Goal: Task Accomplishment & Management: Complete application form

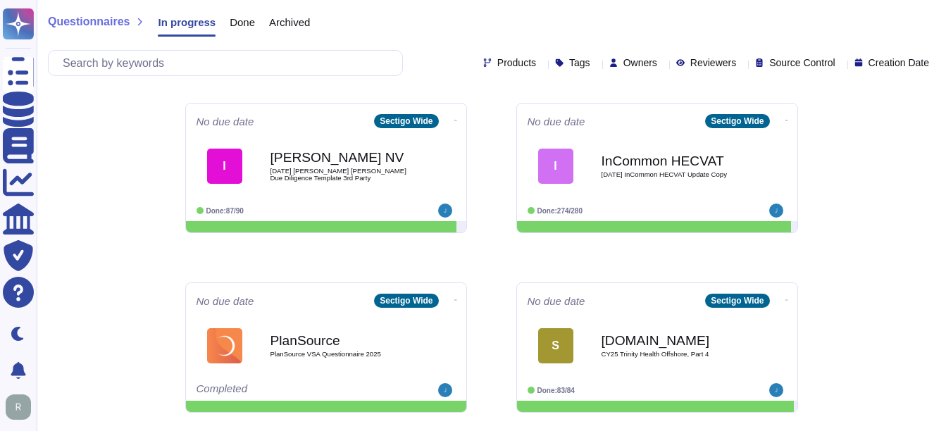
scroll to position [141, 0]
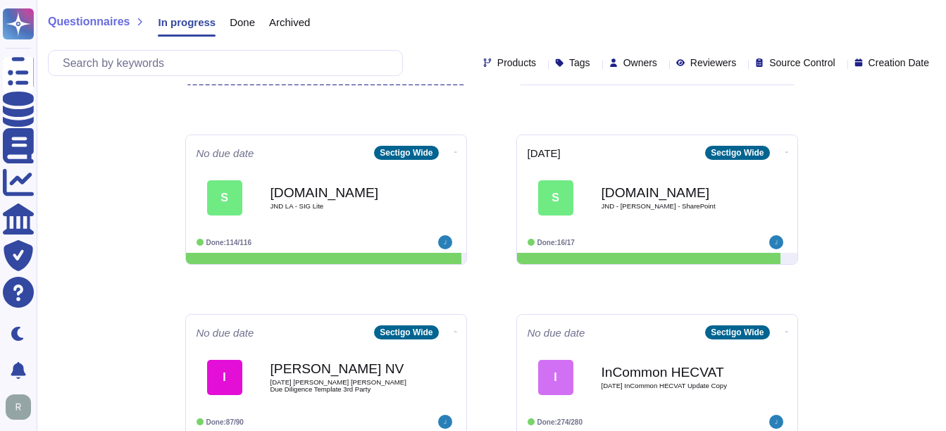
click at [249, 25] on span "Done" at bounding box center [242, 22] width 25 height 11
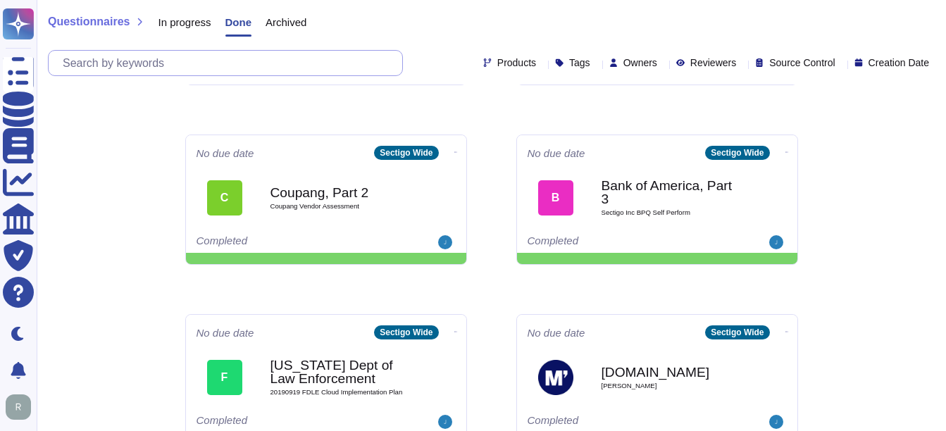
click at [244, 56] on input "text" at bounding box center [229, 63] width 347 height 25
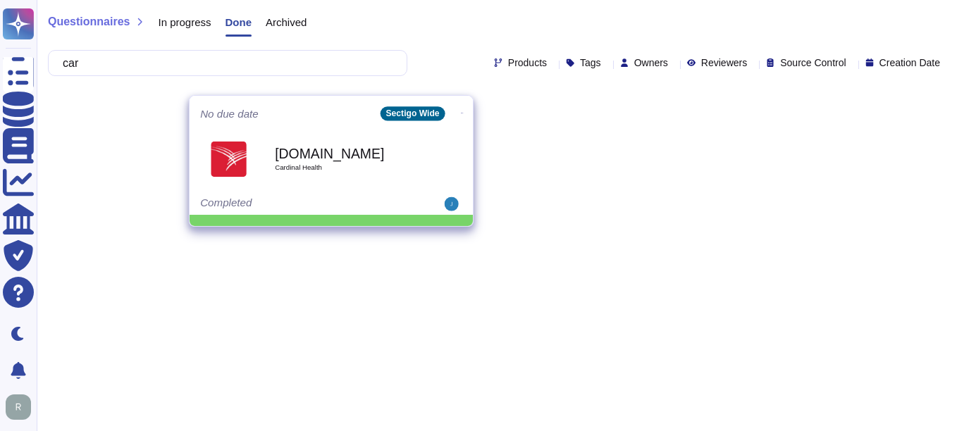
type input "car"
click at [304, 183] on div "[DOMAIN_NAME] Cardinal Health" at bounding box center [346, 158] width 142 height 57
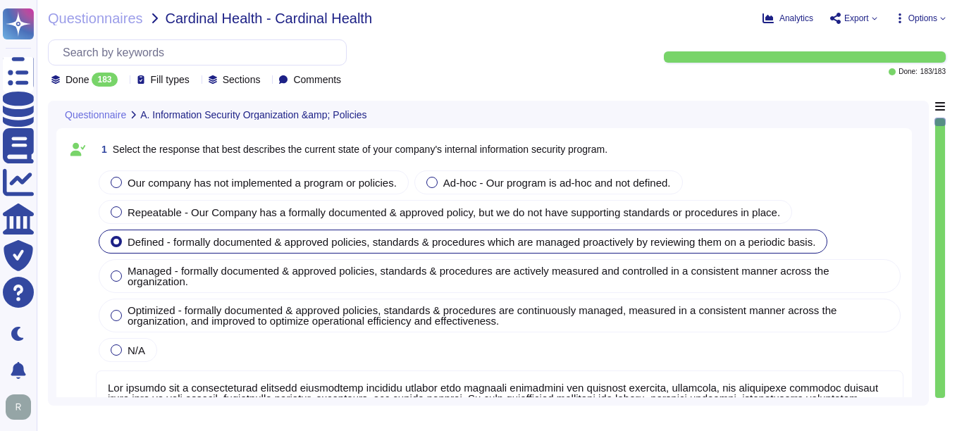
type textarea "Our company has a comprehensive internal information security program that incl…"
type textarea "Our company's mobile device policy includes several key components to ensure se…"
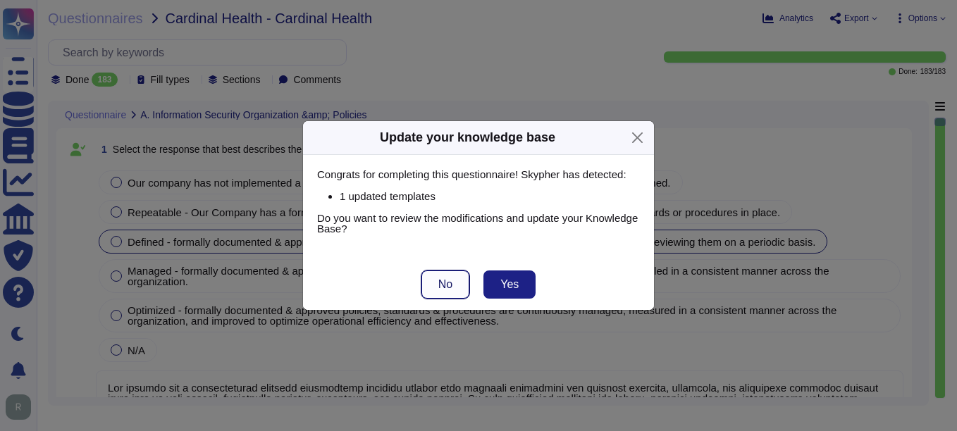
click at [437, 275] on button "No" at bounding box center [445, 284] width 48 height 28
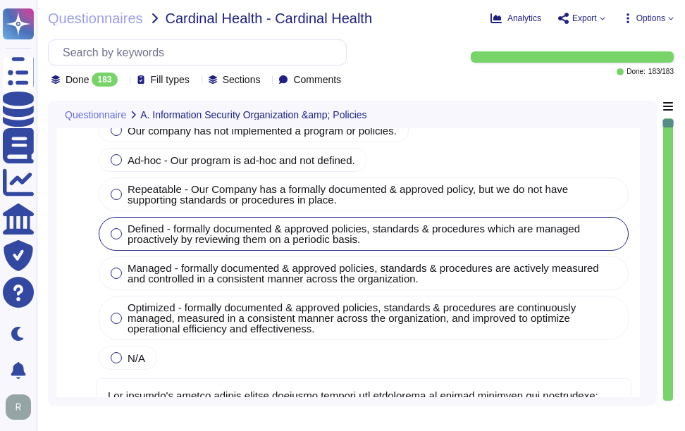
type textarea "Yes, our organization has implemented and documented a comprehensive informatio…"
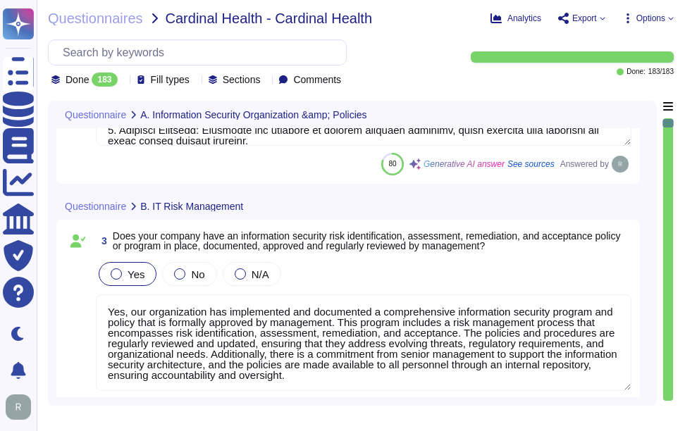
type textarea "Yes, Sectigo has established comprehensive procedures to ensure compliance with…"
type textarea "Yes, we have a dedicated information security team composed of qualified IT sec…"
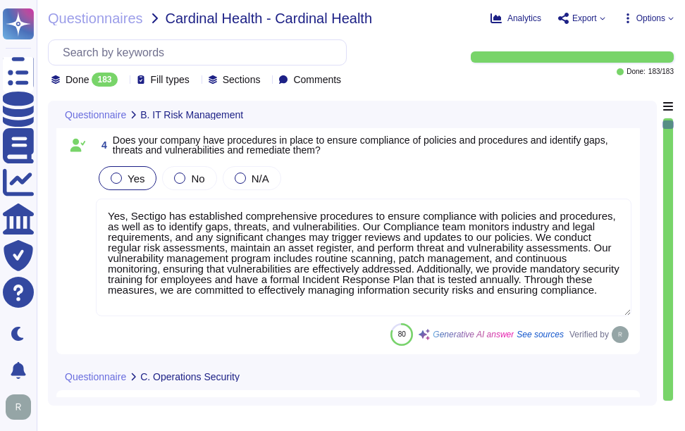
type textarea "Sectigo implements a comprehensive malware detection, containment, and resoluti…"
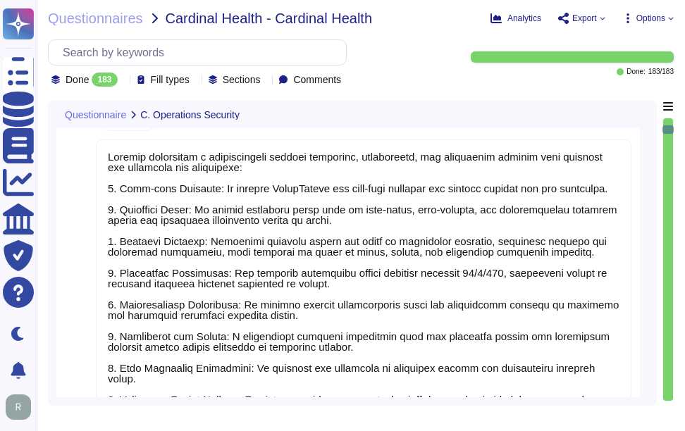
type textarea "Yes, installation of malware protection must be installed on network hosts to r…"
type textarea "Yes, our company updates signatures for anti-malware solutions regularly. The a…"
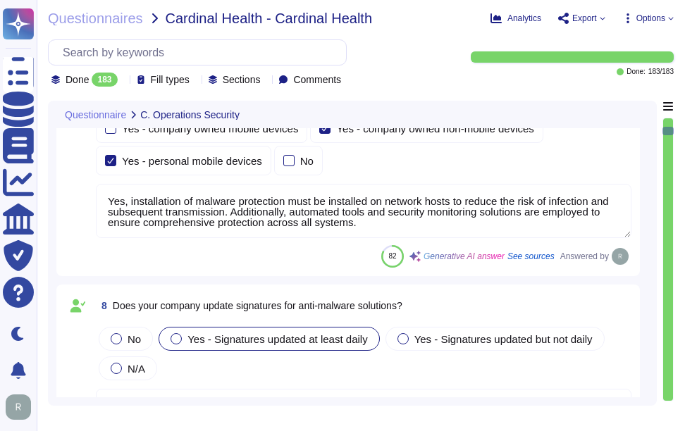
type textarea "Yes, Sectigo enforces security baselines through established system hardening s…"
type textarea "Yes, all devices must be registered and authorized to access the corporate netw…"
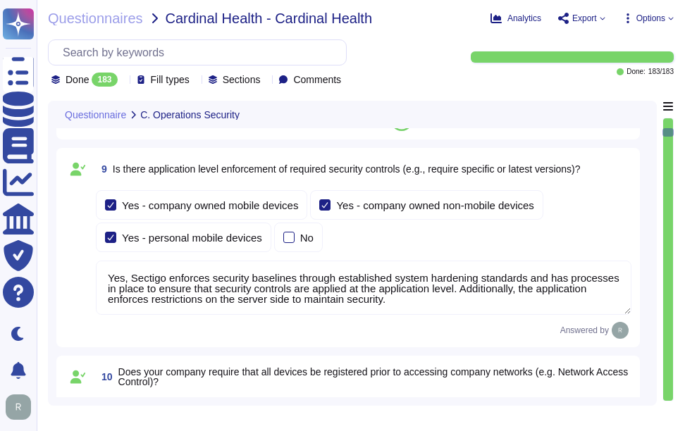
type textarea "Yes, our company prohibits the use of unauthorized or unsupported hardware and …"
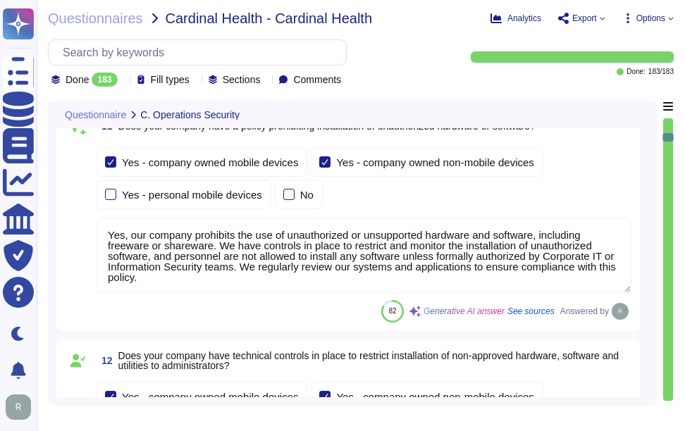
type textarea "Yes, our company has technical controls in place to restrict the installation o…"
type textarea "Yes, our company has implemented several technical controls to prevent users fr…"
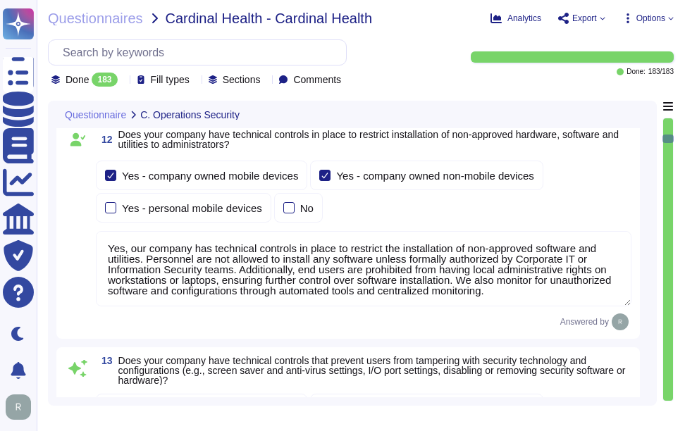
type textarea "Yes, devices are locked down after a maximum of 5 failed login attempts, and th…"
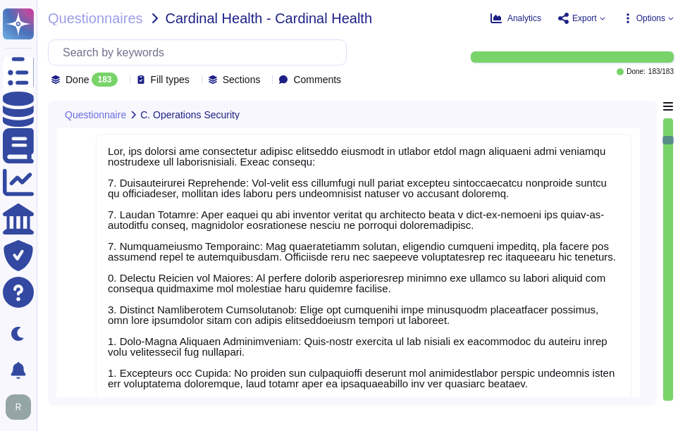
type textarea "Yes, all incoming and outgoing email attachments are scanned for malicious cont…"
type textarea "Yes, our company performs vulnerability scans of information systems that suppo…"
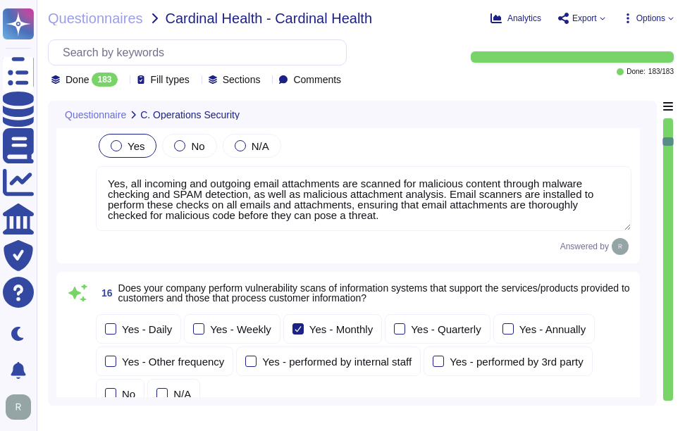
type textarea "Yes, we conduct routine penetration tests of information systems that support o…"
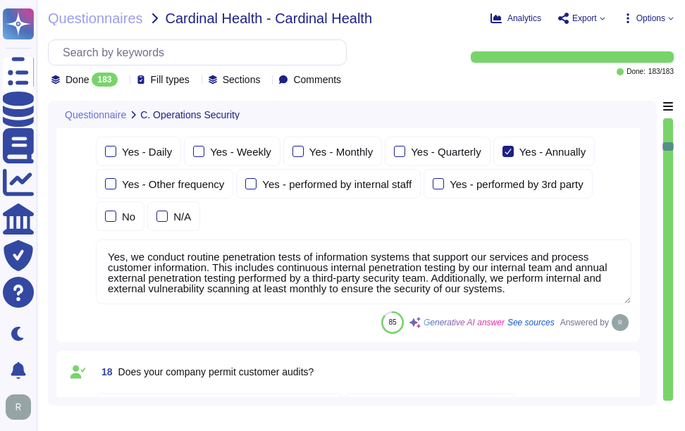
type textarea "No, we do not permit customers to perform their own audits. However, we can sup…"
type textarea "Yes, we conduct routine security code reviews on applications we develop or own…"
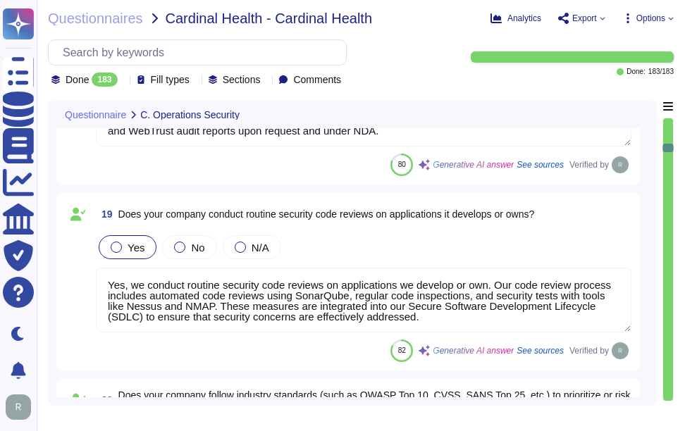
type textarea "Yes, Sectigo follows industry standards, including the OWASP Top 10, to mitigat…"
type textarea "Yes, our company tracks and appropriately remediates findings from vulnerabilit…"
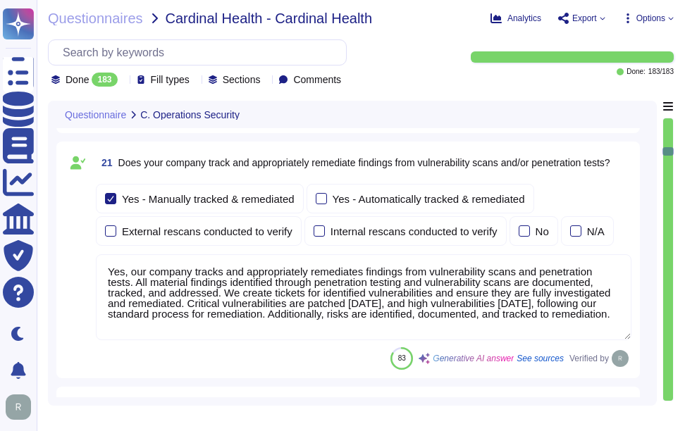
type textarea "Yes, our company has a solution in place to detect, monitor, prevent, and mitig…"
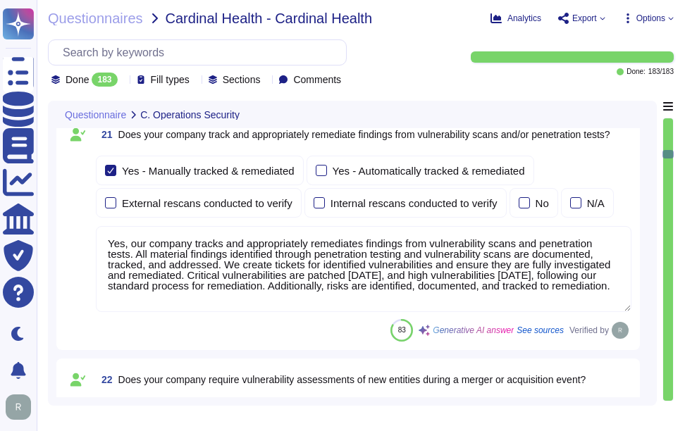
type textarea "Yes, our company conducts quarterly scans to identify unauthorized wireless acc…"
type textarea "Our company has a documented records retention policy and retention schedule th…"
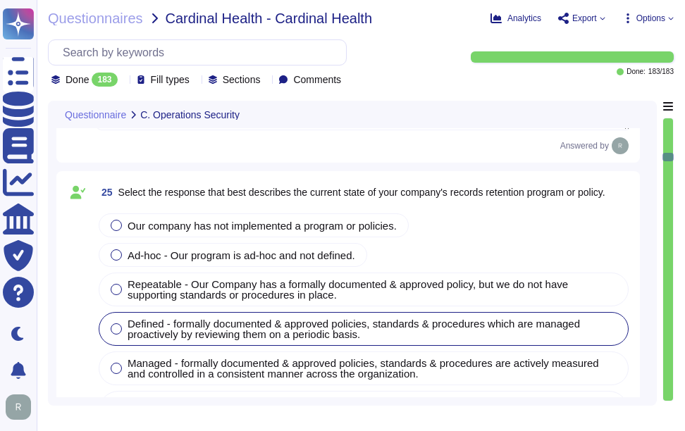
type textarea "Customer data records retention periods are not fixed and will vary based on se…"
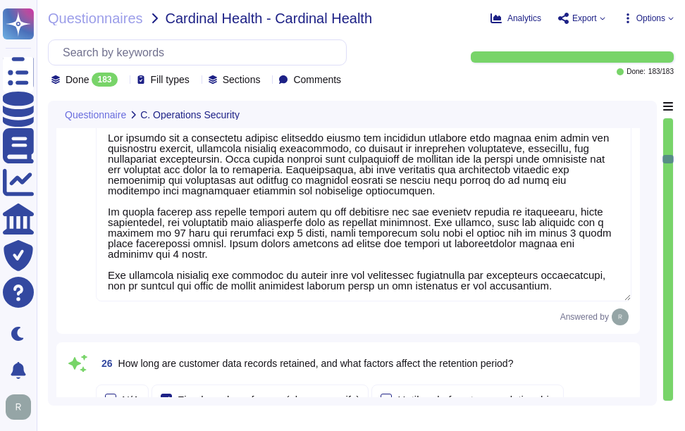
type textarea "- Account Lockout: Accounts are locked after a maximum of 5 failed login attemp…"
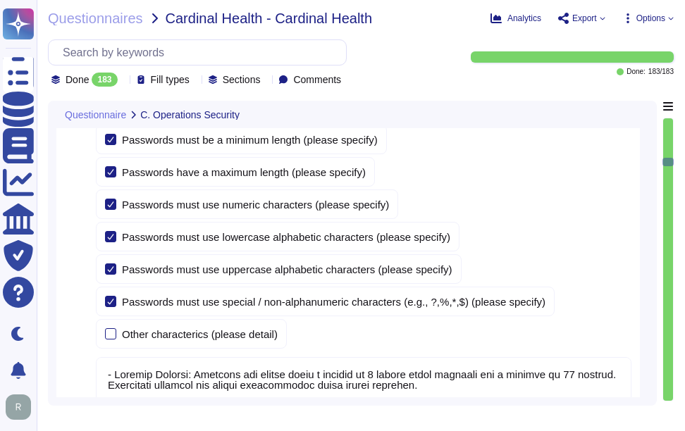
type textarea "Yes, the company configures user accounts so that first-time user account passw…"
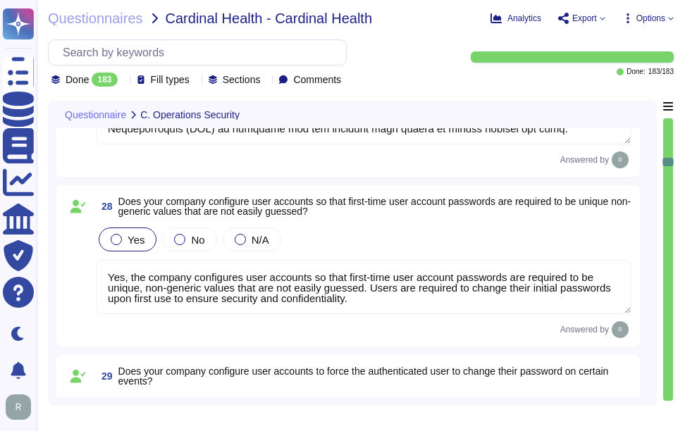
type textarea "Yes, users must change their password immediately if they suspect it has been c…"
type textarea "Yes, our company verifies user identities prior to performing password resets. …"
type textarea "Yes, our company manages the electronic communication of passwords through emai…"
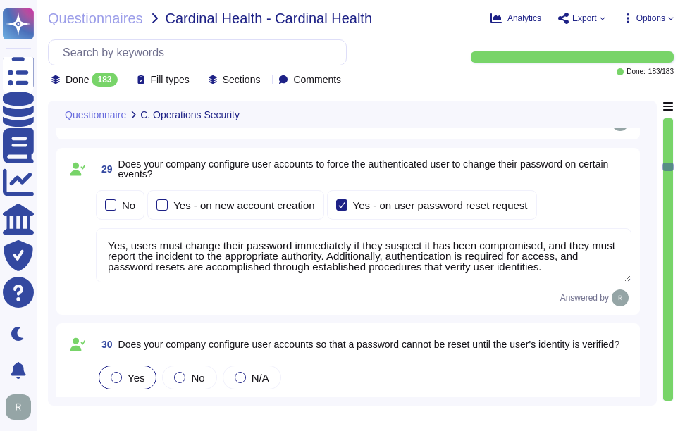
type textarea "Yes, our organization requires that passwords be masked when entered during the…"
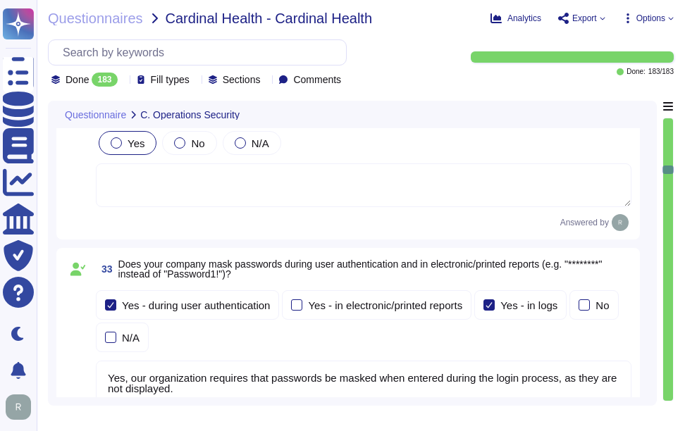
type textarea "Yes, our company encrypts authentication credentials at all times. Passwords ar…"
type textarea "Yes, our company requires encrypted communications for all administrative acces…"
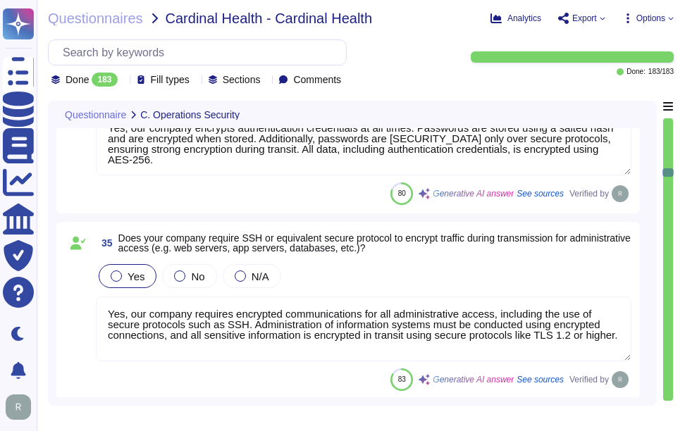
type textarea "Yes, our company requires multi-factor authentication (MFA) for access to our s…"
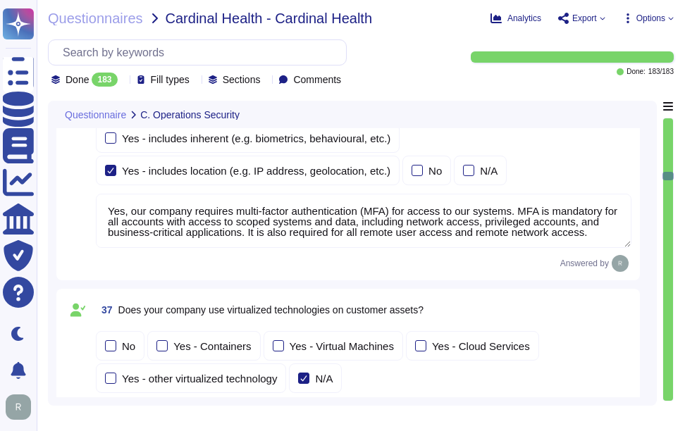
type textarea "Our service is deployed as a Software as a Service (SaaS), which means it is ho…"
type textarea "Yes, our company validates and tests firmware, software, and application source…"
type textarea "Yes, we ensure isolation of virtualized technologies through several key method…"
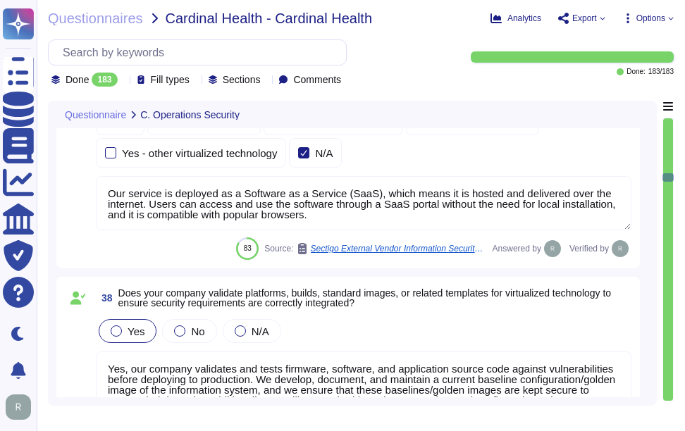
type textarea "Yes, our company has administrative access and control of virtualized technolog…"
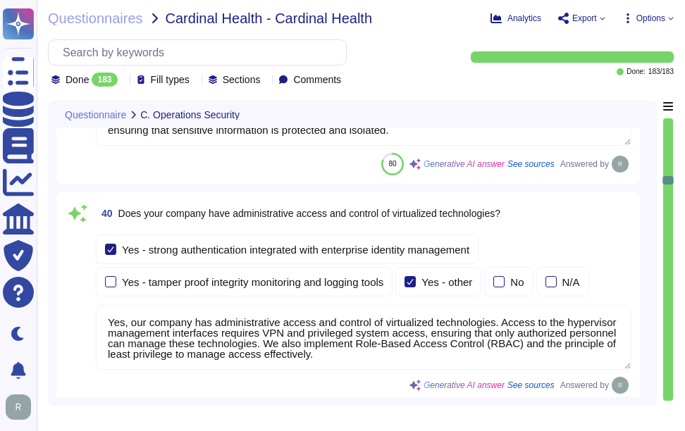
type textarea "Yes, our company segregates customer assets into different security zones. We l…"
type textarea "Our company utilizes File Integrity Monitoring (FIM) to validate the integrity …"
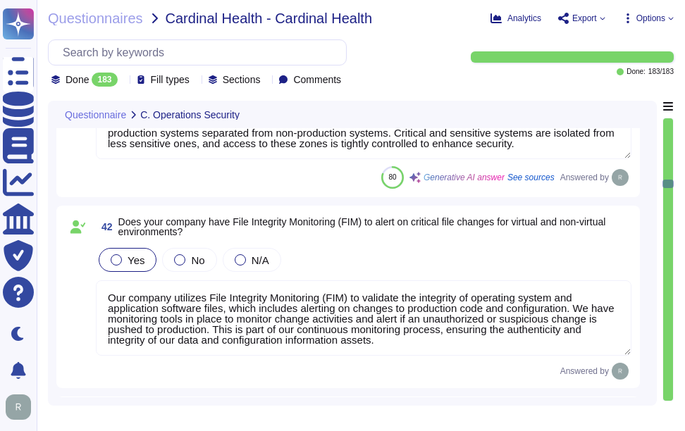
type textarea "Yes, our company utilizes several technologies to detect potential breaches and…"
type textarea "Yes, our company enforces system hardening standards for servers, workstations,…"
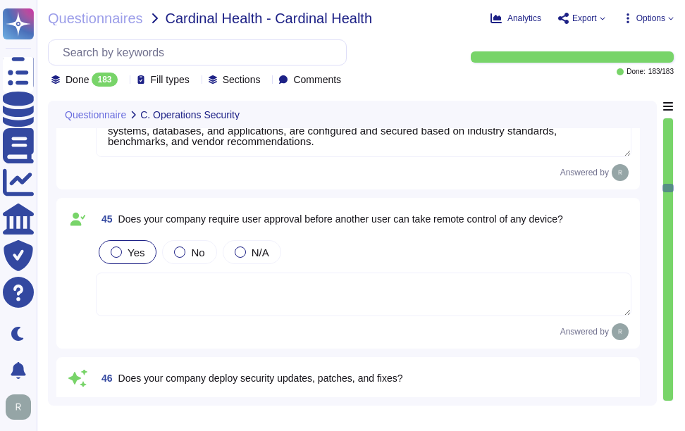
type textarea "Yes, our company deploys security updates, patches, and fixes. We apply and ver…"
type textarea "Yes, we utilize third-party alert services to monitor vulnerabilities for serve…"
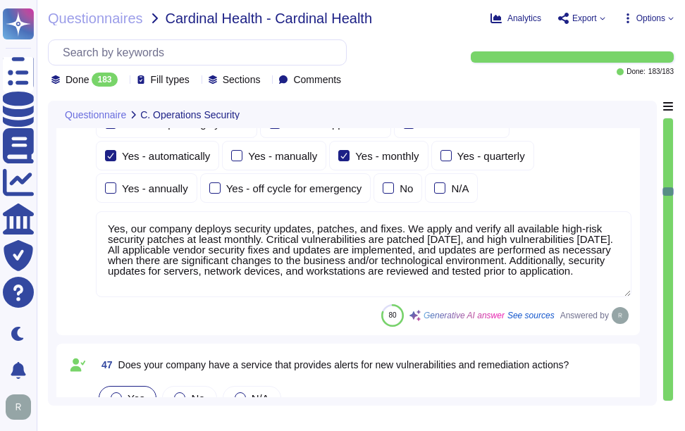
type textarea "Yes, our company scans systems, including midrange operating systems, databases…"
type textarea "Yes, security patches are tested in a controlled environment prior to implement…"
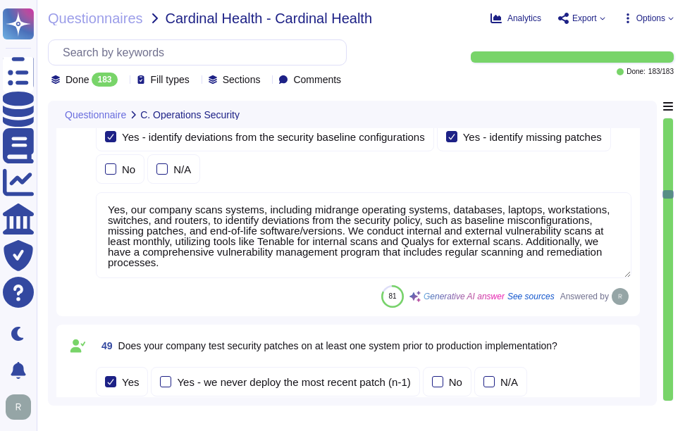
type textarea "Our company has a comprehensive Logging and Monitoring program that includes co…"
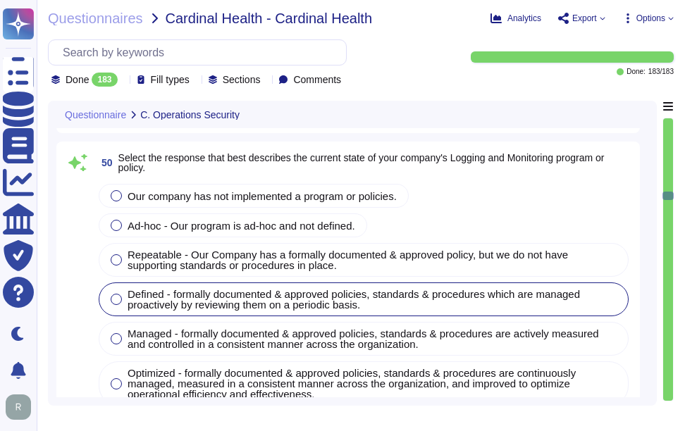
type textarea "Yes, our company logs events to enable detection and audit of suspicious or abn…"
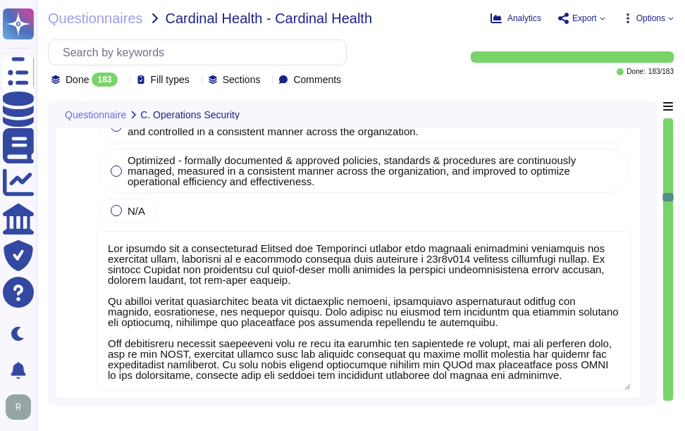
type textarea "Yes, our company retains system event and audit logs. Audit logs are retained f…"
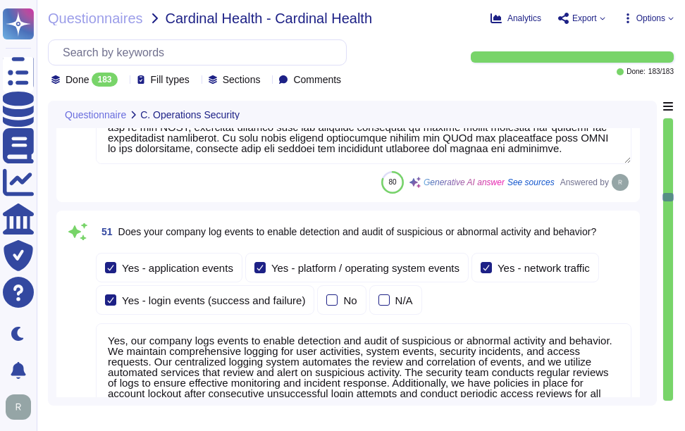
type textarea "Yes, security audit logs are centralized using a logging system that automates …"
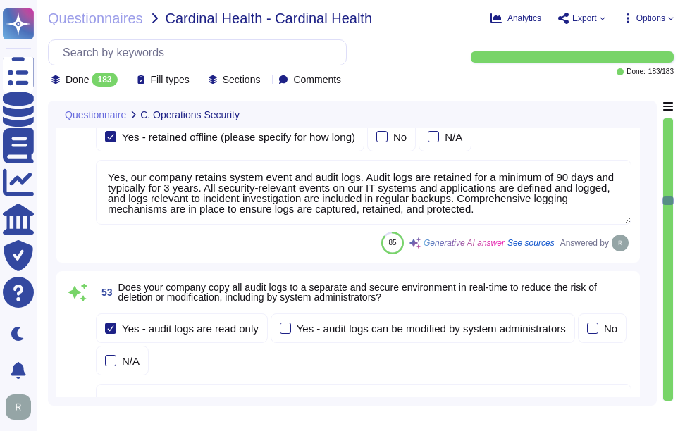
type textarea "Yes, we establish thresholds for acceptable service performance and availabilit…"
type textarea "Yes, our company performs continuous security monitoring 24x7x365. We operate a…"
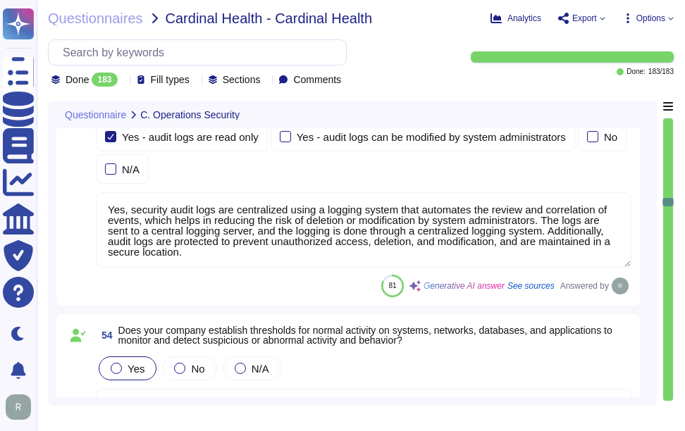
type textarea "No, our company does not use customer data or vendor confidential data in non-p…"
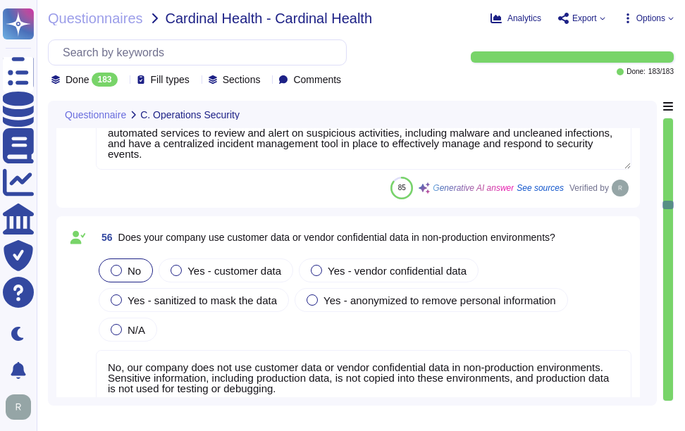
type textarea "No, only appropriate employees have access to the production system, and access…"
type textarea "Yes, we provide APIs and webhooks to bring alerts into monitoring solutions, an…"
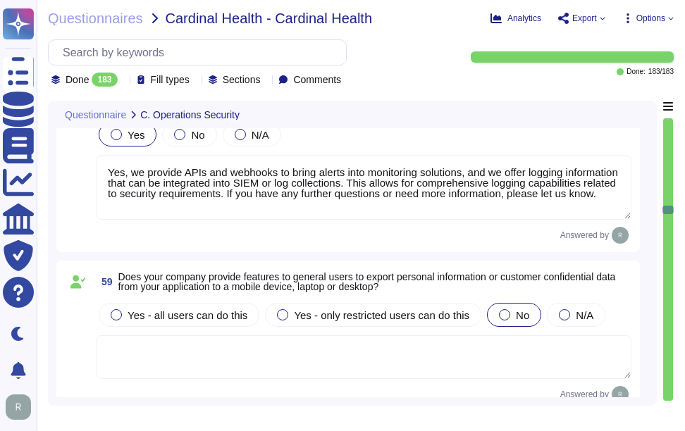
type textarea "Sectigo has a comprehensive asset management program that prioritizes critical …"
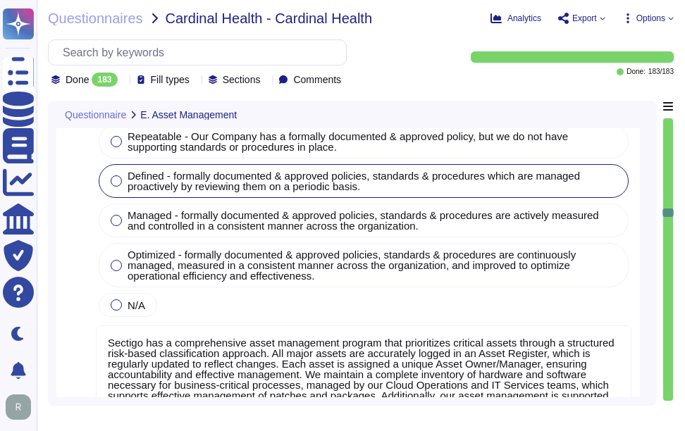
type textarea "Yes, our company maintains a centralized inventory of all technology assets, in…"
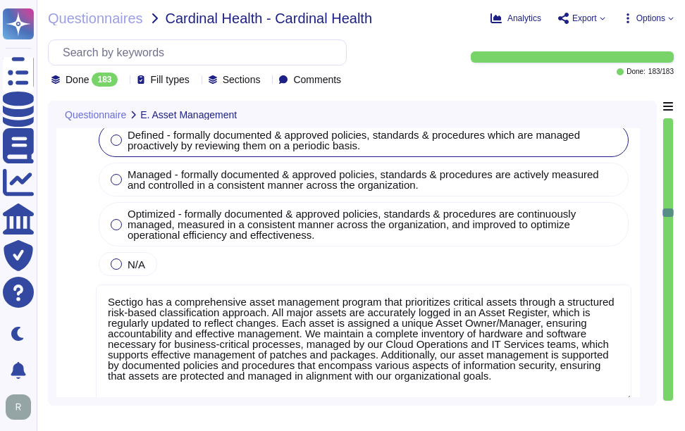
scroll to position [1, 0]
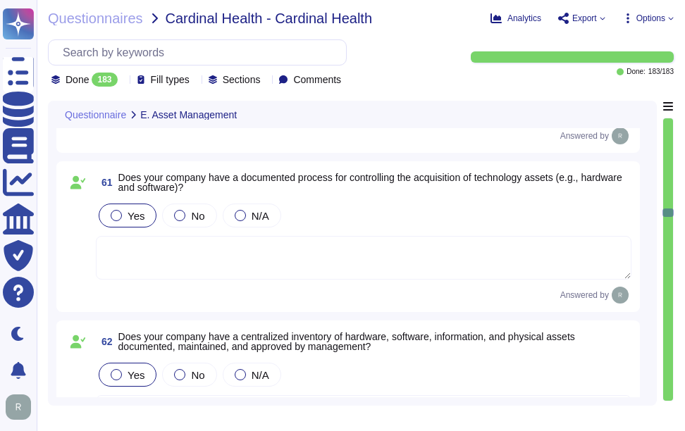
type textarea "Yes, our company has a documented process for the secure disposal of technology…"
type textarea "We have a removable media policy that restricts the use of writable, removable …"
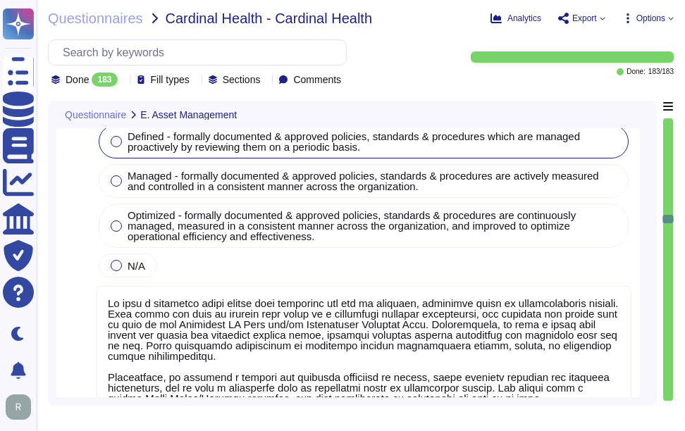
type textarea "Yes, our organization requires media to be stored in a safe and secure manner i…"
type textarea "Yes, our company has established security practices and controls to track and s…"
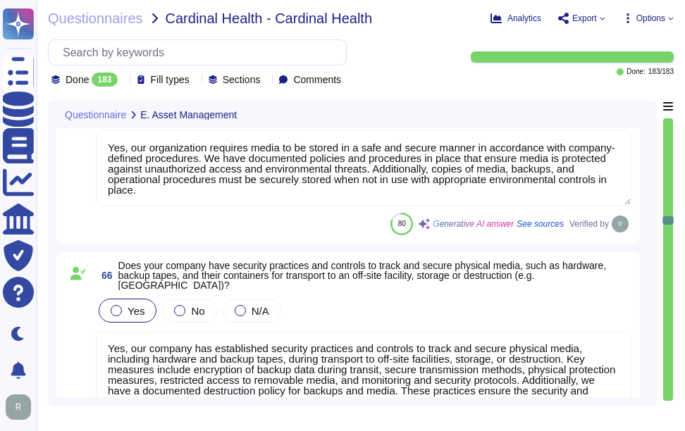
type textarea "Yes, our company has documented policies, guidelines, and practices for the saf…"
type textarea "Sectigo has a comprehensive information classification policy that categorizes …"
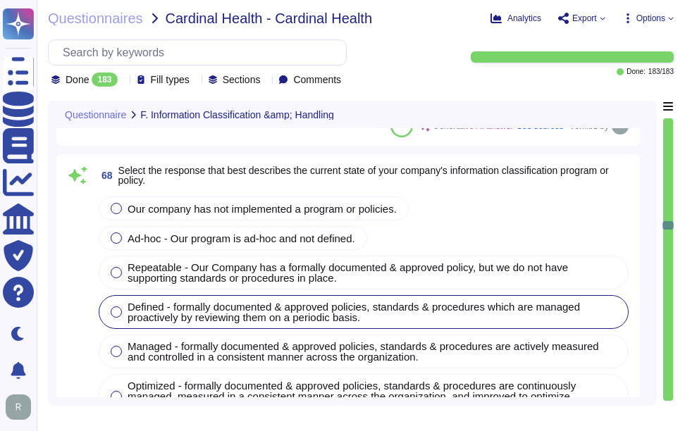
type textarea "Yes, Sectigo's data classification program formally assigns the role of a data …"
type textarea "Yes, Sectigo has developed and implemented a comprehensive set of procedures fo…"
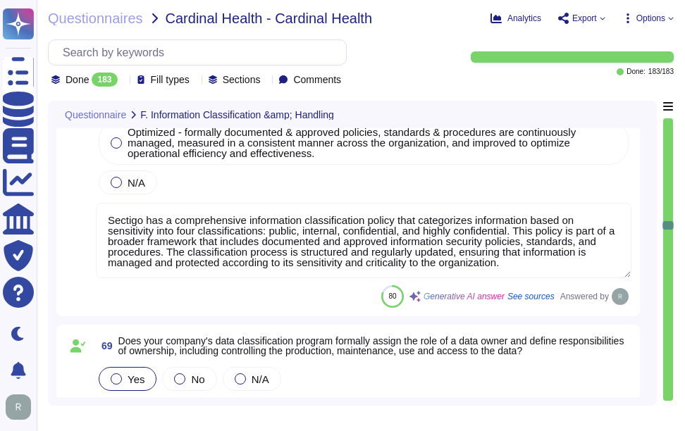
type textarea "Sectigo's access management program is based on a role-based access control (RB…"
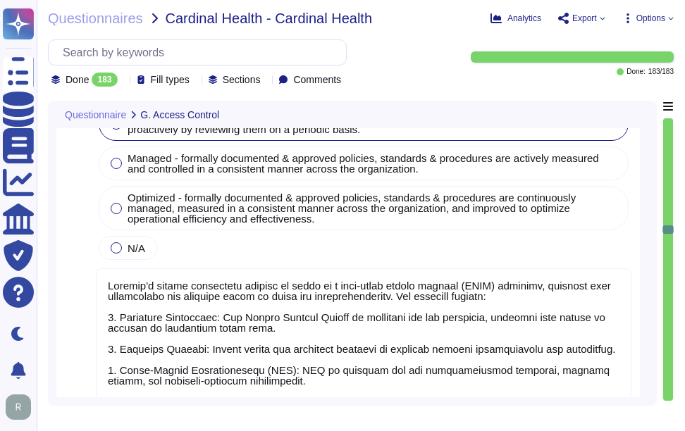
type textarea "Yes, our company assigns unique user IDs to all users. Each user ID is assigned…"
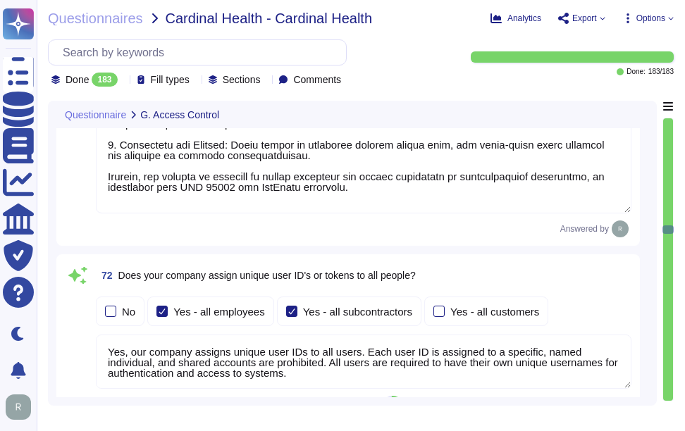
type textarea "Yes, our organization has established procedures to modify and terminate access…"
type textarea "Yes, our company has controls in place to require separation of duties between …"
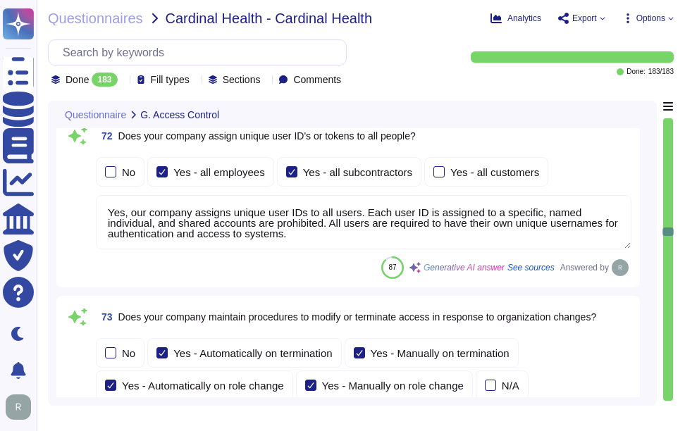
type textarea "Yes, our company conducts periodic access reviews for all account types, includ…"
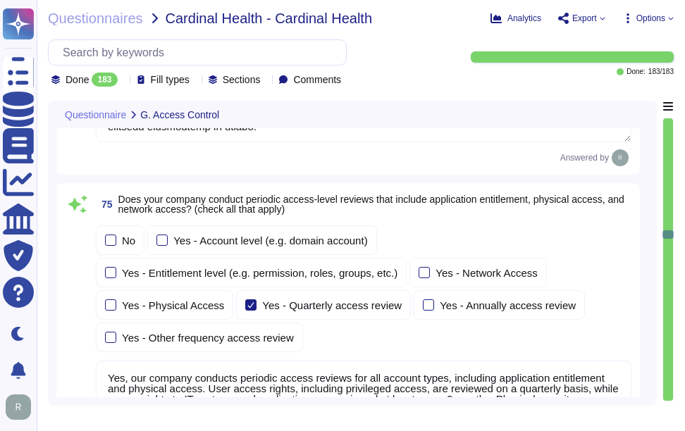
type textarea "Yes, our company maintains documented processes and procedures for tracking and…"
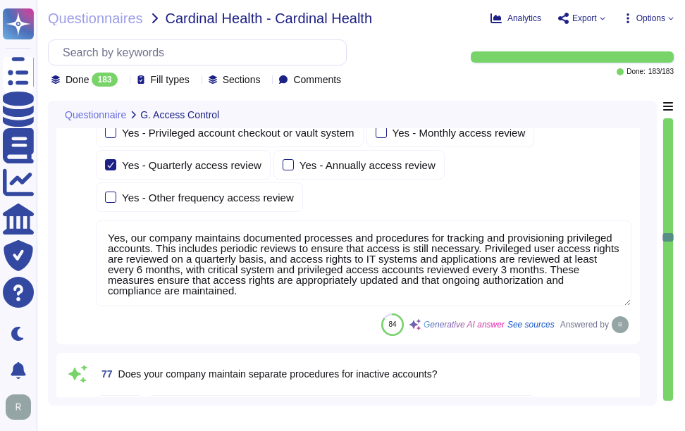
type textarea "Yes, our company has specific procedures for managing inactive accounts. Any us…"
type textarea "Each user ID is assigned to a specific, named individual."
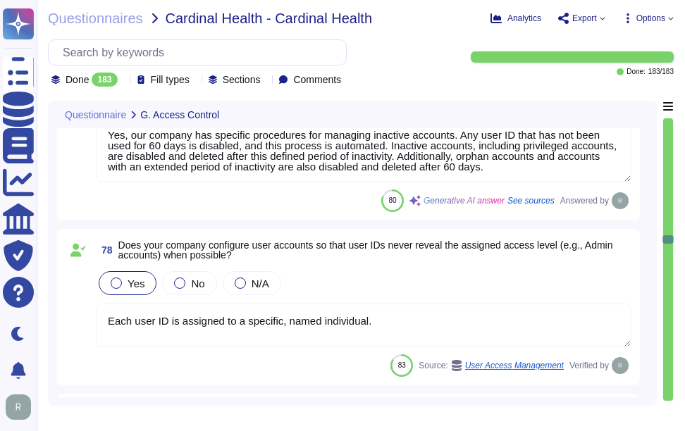
type textarea "Yes, our company uses a single sign-on (SSO) solution that integrates with iden…"
type textarea "No, the use of shared accounts is prohibited. Each user ID must be assigned to …"
type textarea "Yes, we support industry standard protocols for customer authentication, includ…"
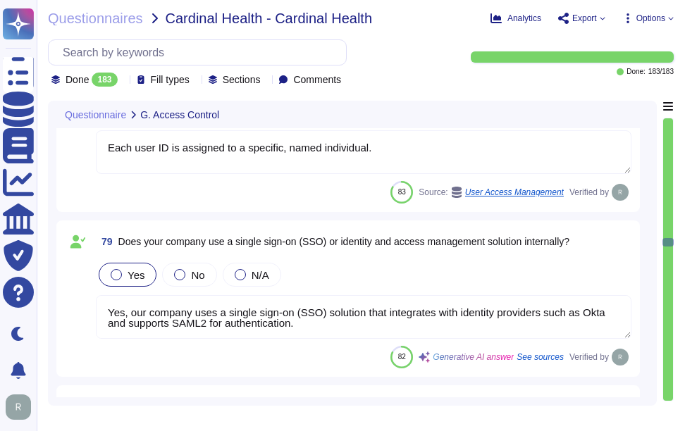
type textarea "Yes, our application integrates directly with Okta for authentication and suppo…"
type textarea "Our application supports identity federation standards, specifically SAML2 for …"
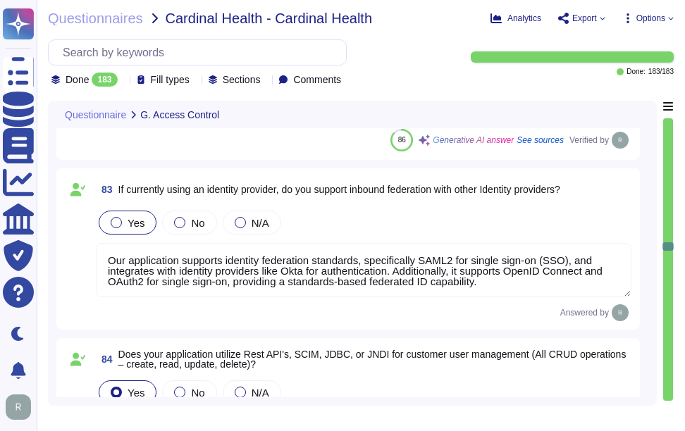
type textarea "Yes, our application utilizes REST APIs for customer user management, including…"
type textarea "Customer access is provisioned using a Fine Grain approach, where access is gra…"
type textarea "Our company employs a robust encryption and key management program that adheres…"
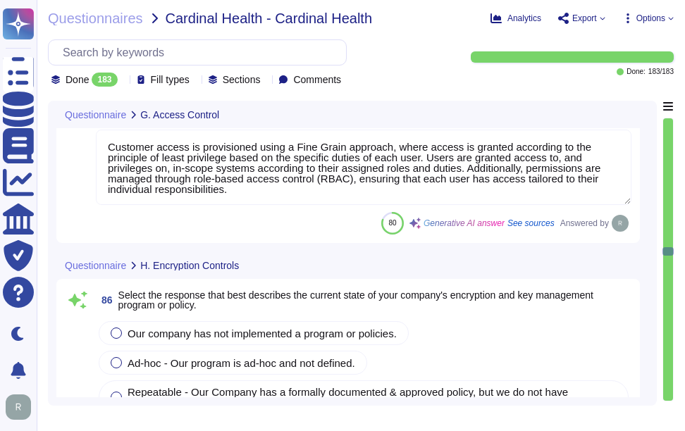
type textarea "Yes, our company restricts digital certificates from being shared between IT sy…"
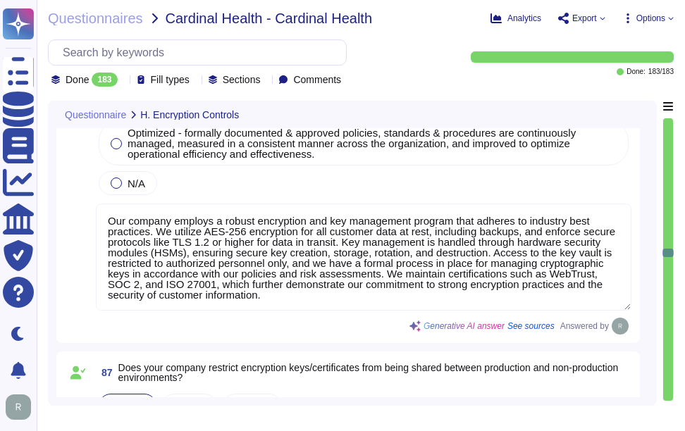
type textarea "Yes, private keys shall be transmitted using end-to-end encryption. Additionall…"
type textarea "Yes, our company has comprehensive procedures in place for key management, whic…"
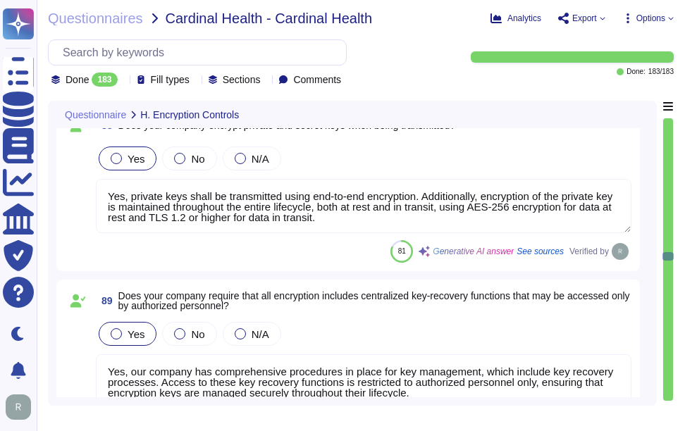
type textarea "Yes, our company encrypts information in transit using secure protocols such as…"
type textarea "Yes, our company encrypts all customer data at rest, including backups, using A…"
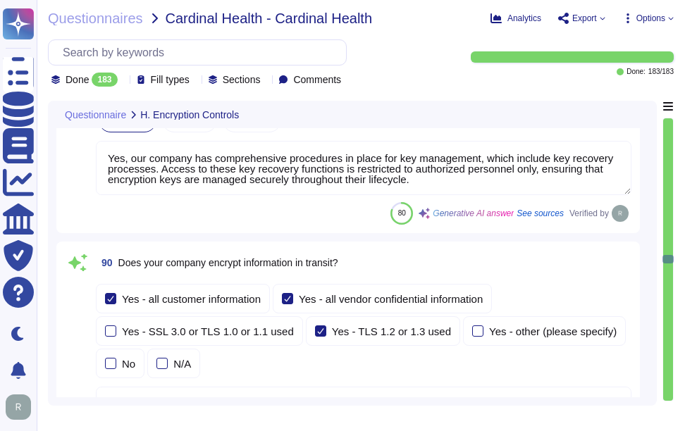
type textarea "Yes, our company uses physical Hardware Security Modules (HSMs) to support key …"
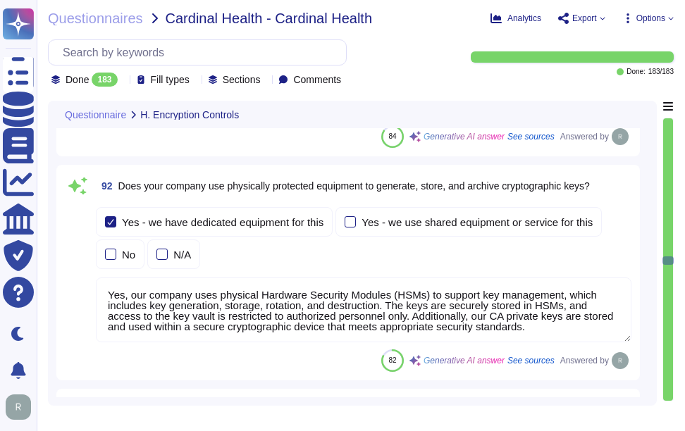
type textarea "Yes, customers manage their own encryption keys. This includes the ability to g…"
type textarea "Yes, our company implements data masking techniques to obfuscate sensitive cust…"
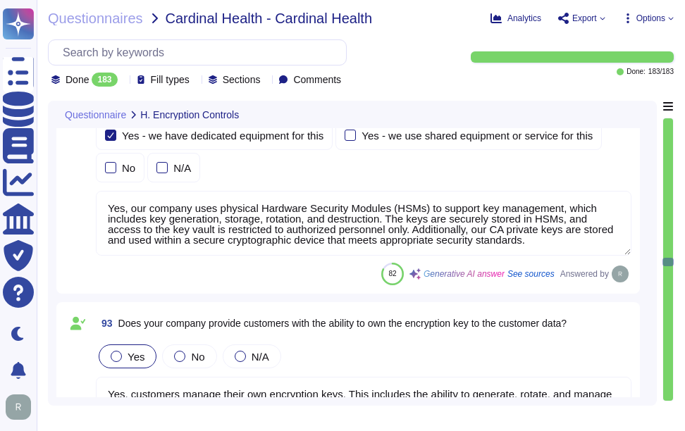
type textarea "Yes. Personal devices are allowed under a BYOD policy for specific use cases su…"
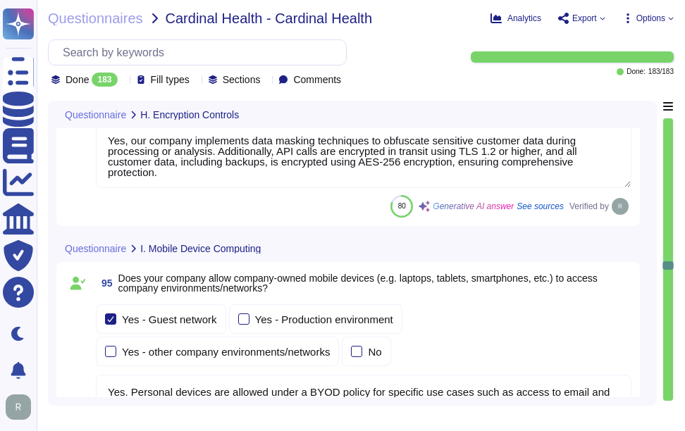
type textarea "Yes, password policies applicable to mobile devices are documented and enforced…"
type textarea "Mobile devices do not have access to sensitive systems, including customer data…"
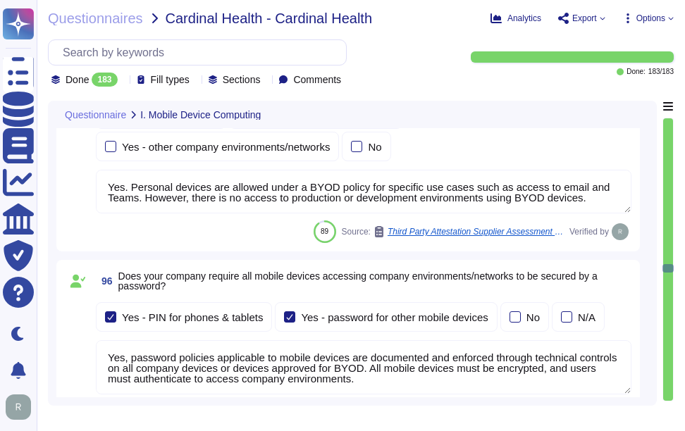
type textarea "Yes, all data, including customer data, is encrypted in transit using secure pr…"
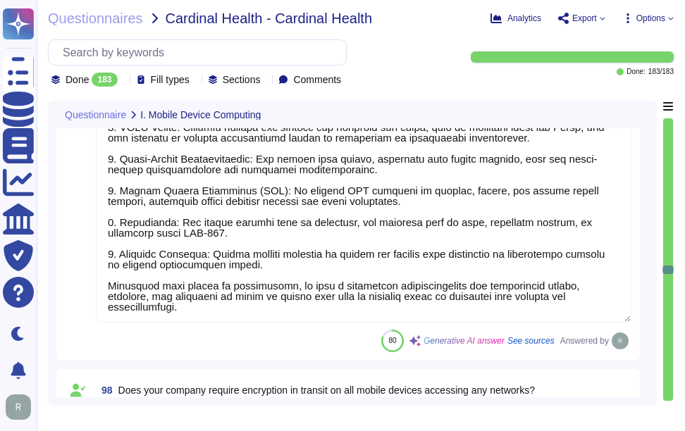
type textarea "Yes, all mobile devices must be encrypted, and customer data at rest, including…"
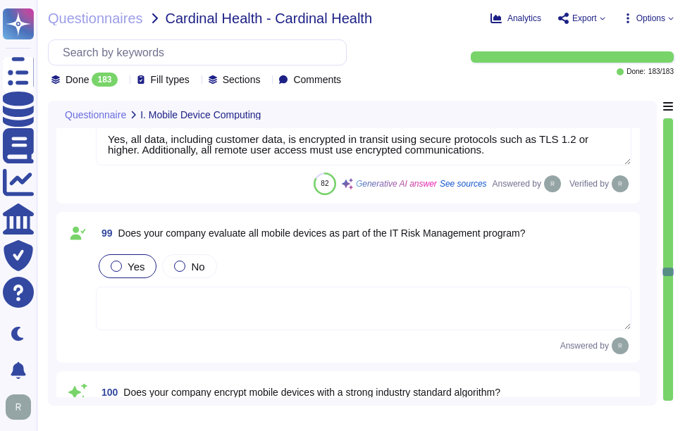
type textarea "Yes, employee mobile devices are managed by our company's Mobile Device Managem…"
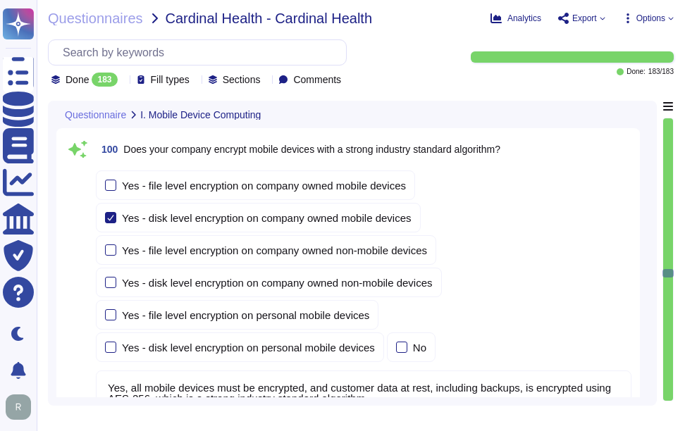
type textarea "Yes, we have the capability to remotely wipe mobile devices that connect to cor…"
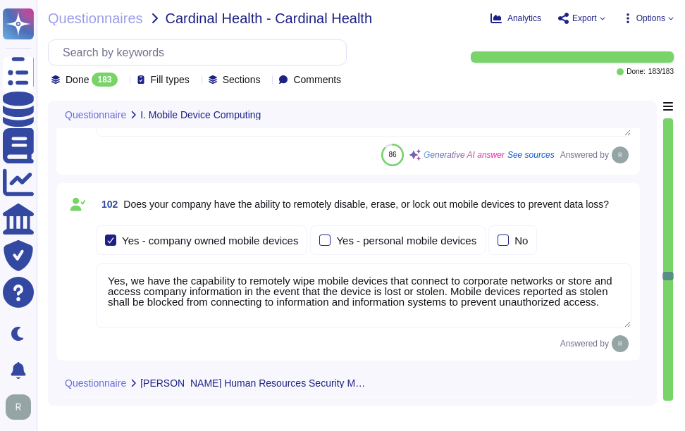
type textarea "Yes, employees and [DEMOGRAPHIC_DATA] workers are required to read and acknowle…"
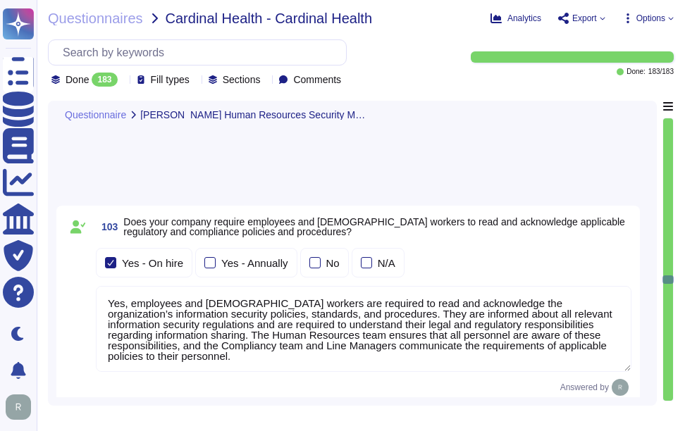
scroll to position [25498, 0]
type textarea "Sectigo has a comprehensive security awareness and training program designed to…"
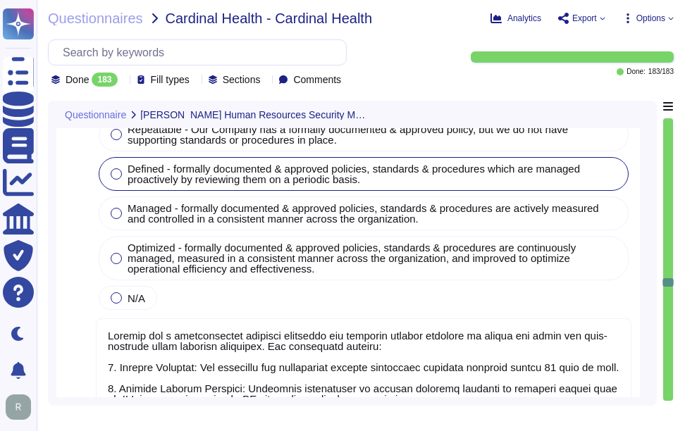
scroll to position [25920, 0]
type textarea "Yes, our organization conducts background checks on all new employees, includin…"
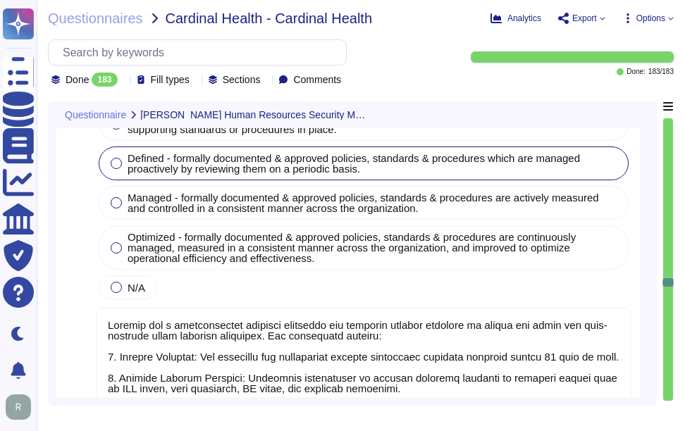
scroll to position [1, 0]
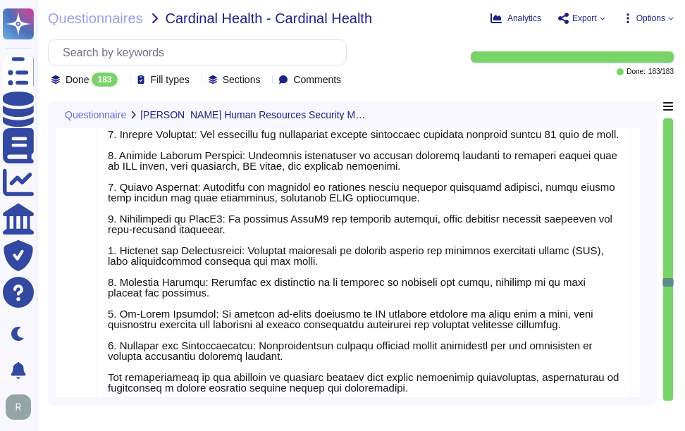
type textarea "Yes, our company requires a criminal history check as part of the background ch…"
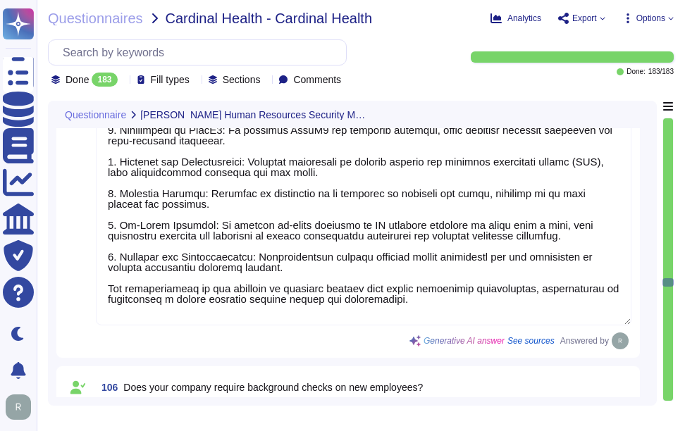
type textarea "Background checks are performed on all employees, including contractors, before…"
